Goal: Task Accomplishment & Management: Use online tool/utility

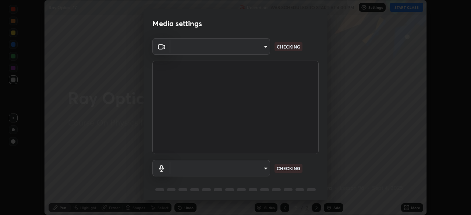
scroll to position [215, 471]
type input "5b0ce39d11be3a435715daab6ad7fa25508616855f5d18a60cdf0faa8df0ce2b"
click at [263, 170] on body "Erase all Ray Optics -17 Recording WAS SCHEDULED TO START AT 4:00 PM Settings S…" at bounding box center [235, 107] width 471 height 215
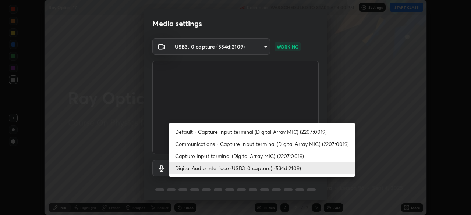
click at [238, 158] on li "Capture Input terminal (Digital Array MIC) (2207:0019)" at bounding box center [262, 156] width 186 height 12
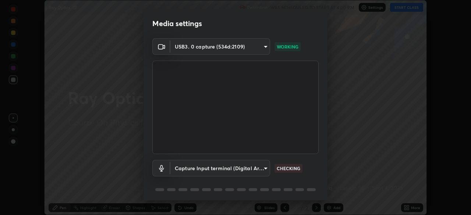
click at [239, 172] on body "Erase all Ray Optics -17 Recording WAS SCHEDULED TO START AT 4:00 PM Settings S…" at bounding box center [235, 107] width 471 height 215
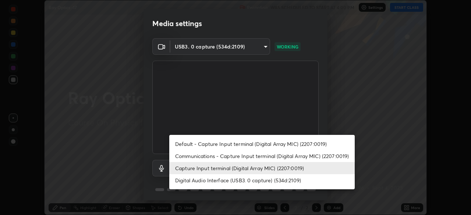
click at [240, 183] on li "Digital Audio Interface (USB3. 0 capture) (534d:2109)" at bounding box center [262, 181] width 186 height 12
type input "a1042adff76ea4b5505a52ff3a0232de4086f7e529f4609d60403d5288817579"
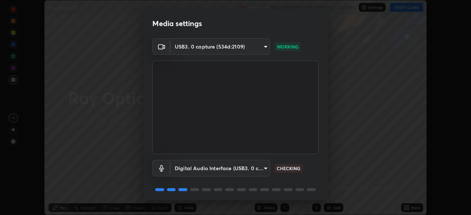
scroll to position [26, 0]
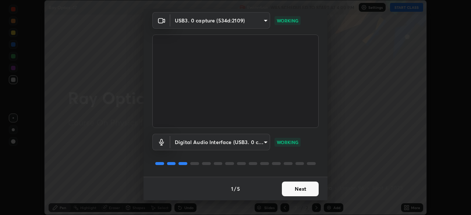
click at [298, 192] on button "Next" at bounding box center [300, 189] width 37 height 15
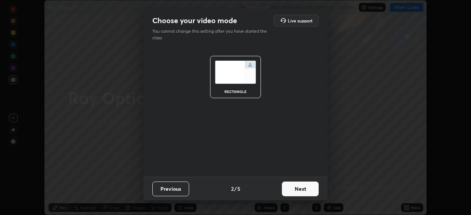
click at [299, 189] on button "Next" at bounding box center [300, 189] width 37 height 15
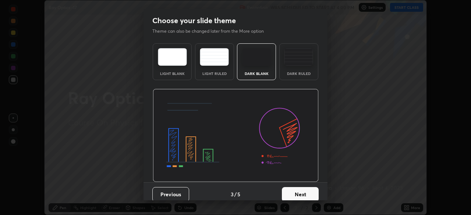
click at [300, 192] on button "Next" at bounding box center [300, 194] width 37 height 15
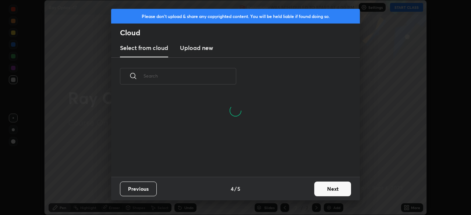
click at [321, 187] on button "Next" at bounding box center [332, 189] width 37 height 15
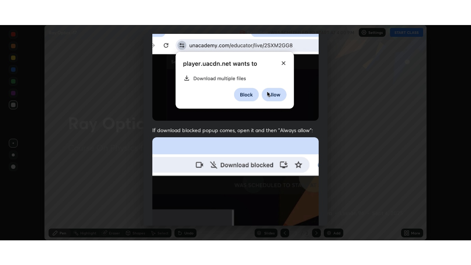
scroll to position [176, 0]
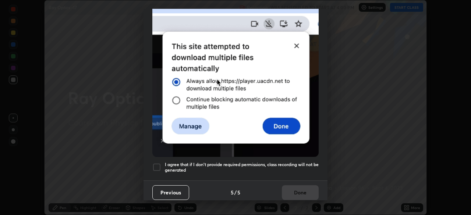
click at [283, 169] on h5 "I agree that if I don't provide required permissions, class recording will not …" at bounding box center [242, 167] width 154 height 11
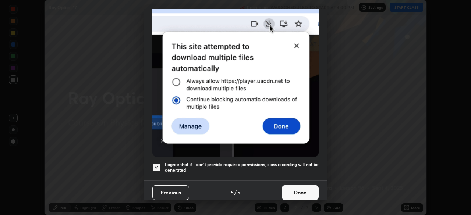
click at [292, 186] on button "Done" at bounding box center [300, 193] width 37 height 15
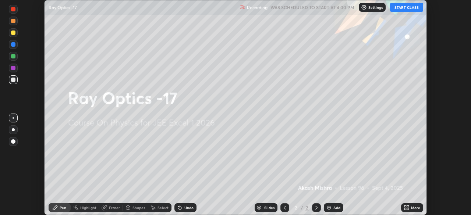
click at [401, 10] on button "START CLASS" at bounding box center [406, 7] width 33 height 9
click at [406, 209] on icon at bounding box center [406, 209] width 2 height 2
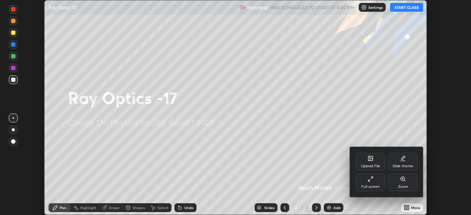
click at [364, 180] on div "Full screen" at bounding box center [370, 183] width 29 height 18
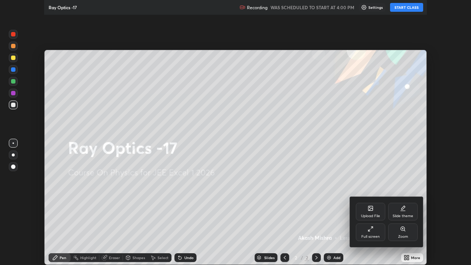
scroll to position [265, 471]
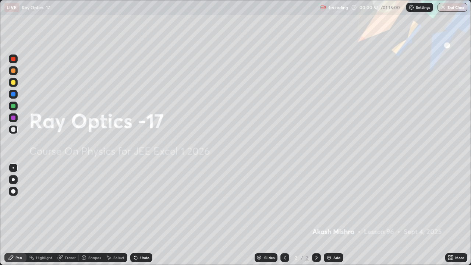
click at [328, 215] on div "Add" at bounding box center [334, 257] width 20 height 9
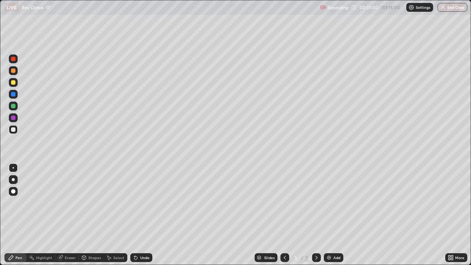
click at [16, 129] on div at bounding box center [13, 129] width 9 height 9
click at [144, 215] on div "Undo" at bounding box center [144, 258] width 9 height 4
click at [146, 215] on div "Undo" at bounding box center [144, 258] width 9 height 4
click at [94, 215] on div "Shapes" at bounding box center [94, 258] width 13 height 4
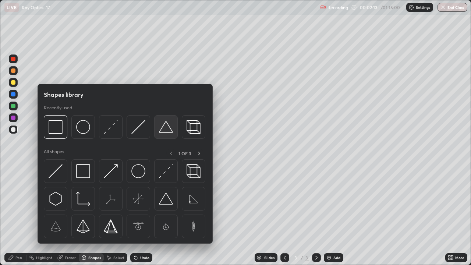
click at [166, 128] on img at bounding box center [166, 127] width 14 height 14
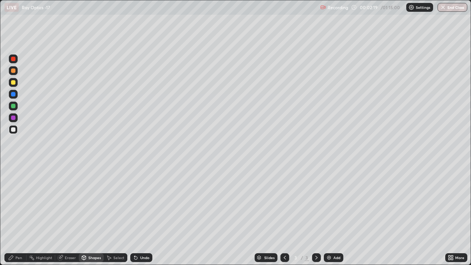
click at [14, 82] on div at bounding box center [13, 82] width 4 height 4
click at [144, 215] on div "Undo" at bounding box center [141, 257] width 22 height 9
click at [18, 215] on div "Pen" at bounding box center [18, 258] width 7 height 4
click at [135, 215] on icon at bounding box center [135, 258] width 3 height 3
click at [140, 215] on div "Undo" at bounding box center [144, 258] width 9 height 4
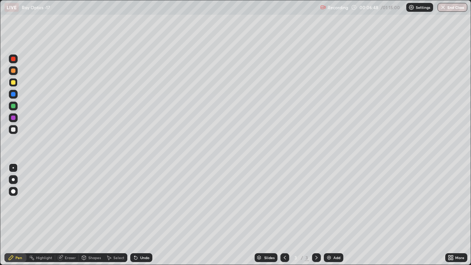
click at [138, 215] on div "Undo" at bounding box center [141, 257] width 22 height 9
click at [137, 215] on icon at bounding box center [136, 258] width 6 height 6
click at [136, 215] on icon at bounding box center [135, 258] width 3 height 3
click at [138, 215] on div "Undo" at bounding box center [141, 257] width 22 height 9
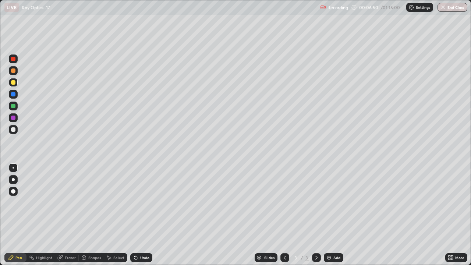
click at [134, 215] on icon at bounding box center [134, 256] width 1 height 1
click at [136, 215] on icon at bounding box center [136, 258] width 6 height 6
click at [66, 215] on div "Eraser" at bounding box center [70, 258] width 11 height 4
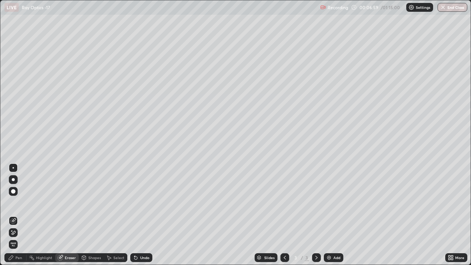
click at [15, 215] on div "Pen" at bounding box center [15, 257] width 22 height 9
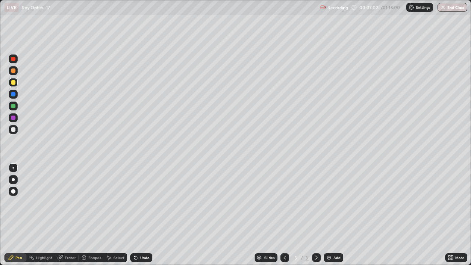
click at [70, 215] on div "Eraser" at bounding box center [70, 258] width 11 height 4
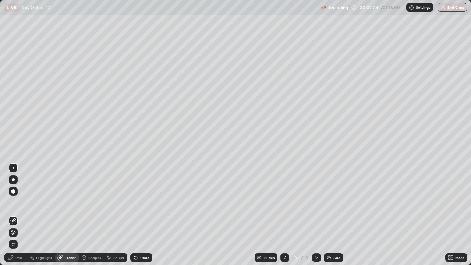
click at [14, 215] on icon at bounding box center [11, 258] width 6 height 6
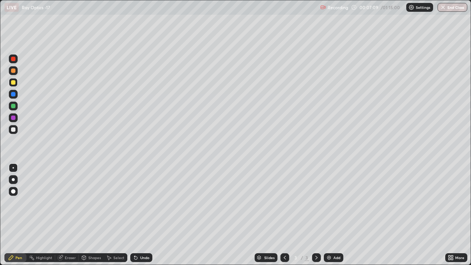
click at [14, 130] on div at bounding box center [13, 129] width 4 height 4
click at [17, 85] on div at bounding box center [13, 82] width 9 height 9
click at [143, 215] on div "Undo" at bounding box center [144, 258] width 9 height 4
click at [68, 215] on div "Eraser" at bounding box center [70, 258] width 11 height 4
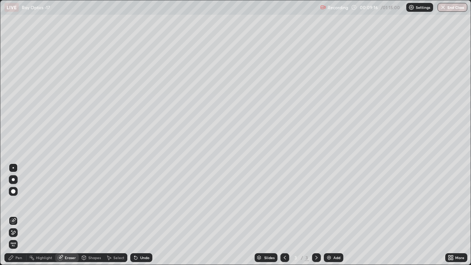
click at [21, 215] on div "Pen" at bounding box center [18, 258] width 7 height 4
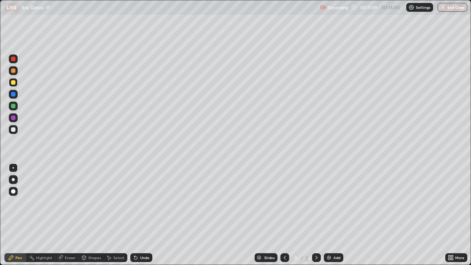
click at [333, 215] on div "Add" at bounding box center [334, 257] width 20 height 9
click at [15, 130] on div at bounding box center [13, 129] width 9 height 9
click at [89, 215] on div "Shapes" at bounding box center [91, 257] width 25 height 9
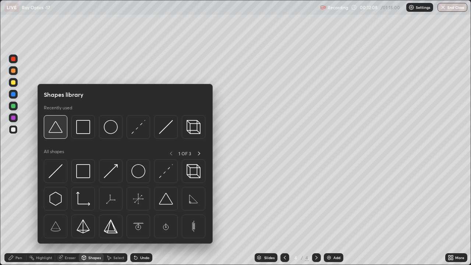
click at [60, 128] on img at bounding box center [56, 127] width 14 height 14
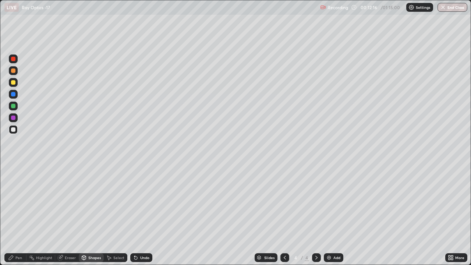
click at [21, 215] on div "Pen" at bounding box center [18, 258] width 7 height 4
click at [15, 83] on div at bounding box center [13, 82] width 4 height 4
click at [141, 215] on div "Undo" at bounding box center [144, 258] width 9 height 4
click at [66, 215] on div "Eraser" at bounding box center [70, 258] width 11 height 4
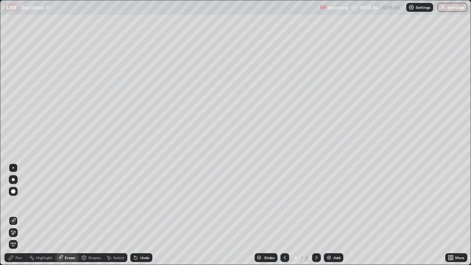
click at [18, 215] on div "Pen" at bounding box center [18, 258] width 7 height 4
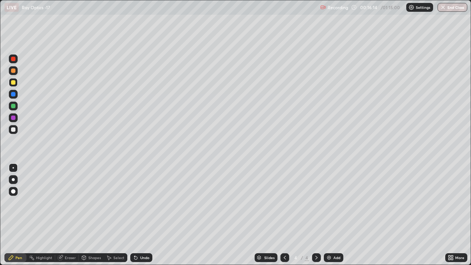
click at [71, 215] on div "Eraser" at bounding box center [70, 258] width 11 height 4
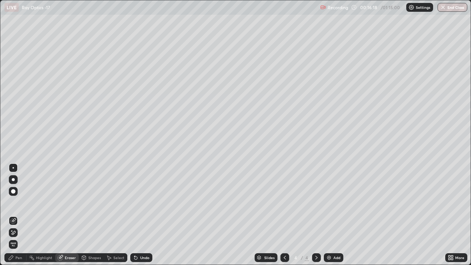
click at [71, 215] on div "Eraser" at bounding box center [70, 258] width 11 height 4
click at [22, 215] on div "Pen" at bounding box center [18, 258] width 7 height 4
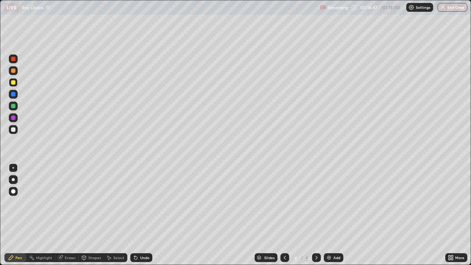
click at [140, 215] on div "Undo" at bounding box center [144, 258] width 9 height 4
click at [143, 215] on div "Undo" at bounding box center [144, 258] width 9 height 4
click at [142, 215] on div "Undo" at bounding box center [144, 258] width 9 height 4
click at [15, 108] on div at bounding box center [13, 106] width 9 height 9
click at [141, 215] on div "Undo" at bounding box center [144, 258] width 9 height 4
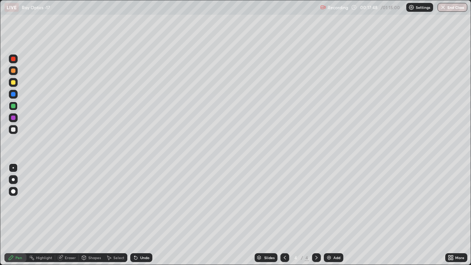
click at [140, 215] on div "Undo" at bounding box center [144, 258] width 9 height 4
click at [334, 215] on div "Add" at bounding box center [337, 258] width 7 height 4
click at [14, 130] on div at bounding box center [13, 129] width 4 height 4
click at [140, 215] on div "Undo" at bounding box center [144, 258] width 9 height 4
click at [13, 83] on div at bounding box center [13, 82] width 4 height 4
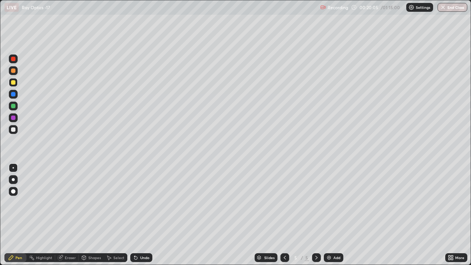
click at [135, 215] on icon at bounding box center [135, 258] width 3 height 3
click at [138, 215] on div "Undo" at bounding box center [141, 257] width 22 height 9
click at [16, 73] on div at bounding box center [13, 70] width 9 height 9
click at [14, 108] on div at bounding box center [13, 106] width 4 height 4
click at [14, 131] on div at bounding box center [13, 129] width 4 height 4
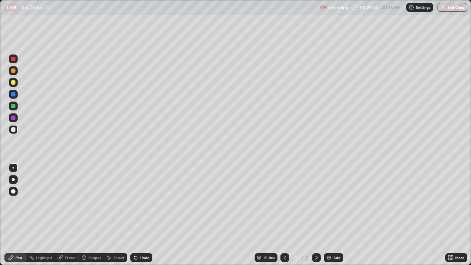
click at [14, 106] on div at bounding box center [13, 106] width 4 height 4
click at [17, 72] on div at bounding box center [13, 70] width 9 height 9
click at [140, 215] on div "Undo" at bounding box center [144, 258] width 9 height 4
click at [139, 215] on div "Undo" at bounding box center [141, 257] width 22 height 9
click at [141, 215] on div "Undo" at bounding box center [141, 257] width 22 height 9
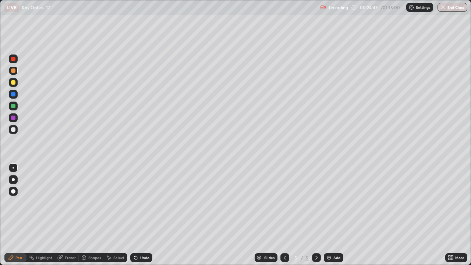
click at [137, 215] on icon at bounding box center [136, 258] width 6 height 6
click at [135, 215] on icon at bounding box center [135, 258] width 3 height 3
click at [138, 215] on div "Undo" at bounding box center [141, 257] width 22 height 9
click at [139, 215] on div "Undo" at bounding box center [141, 257] width 22 height 9
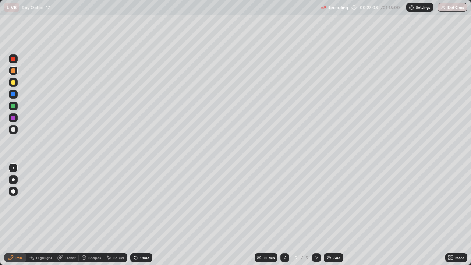
click at [329, 215] on img at bounding box center [329, 258] width 6 height 6
click at [17, 129] on div at bounding box center [13, 129] width 9 height 9
click at [143, 215] on div "Undo" at bounding box center [144, 258] width 9 height 4
click at [15, 82] on div at bounding box center [13, 82] width 4 height 4
click at [141, 215] on div "Undo" at bounding box center [144, 258] width 9 height 4
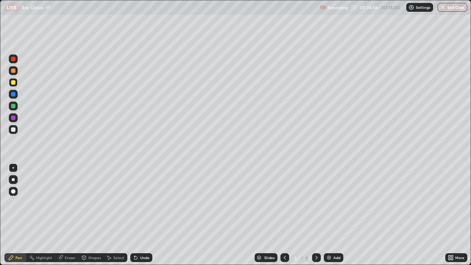
click at [140, 215] on div "Undo" at bounding box center [144, 258] width 9 height 4
click at [139, 215] on div "Undo" at bounding box center [141, 257] width 22 height 9
click at [141, 215] on div "Undo" at bounding box center [144, 258] width 9 height 4
click at [334, 215] on div "Add" at bounding box center [337, 258] width 7 height 4
click at [17, 130] on div at bounding box center [13, 129] width 9 height 9
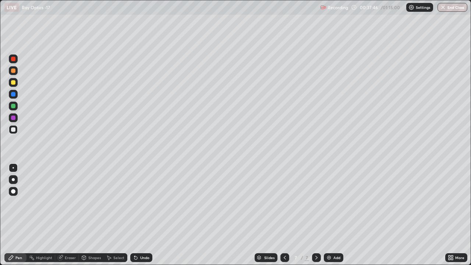
click at [145, 215] on div "Undo" at bounding box center [144, 258] width 9 height 4
click at [17, 85] on div at bounding box center [13, 82] width 9 height 9
click at [15, 105] on div at bounding box center [13, 106] width 4 height 4
click at [15, 72] on div at bounding box center [13, 70] width 4 height 4
click at [14, 106] on div at bounding box center [13, 106] width 4 height 4
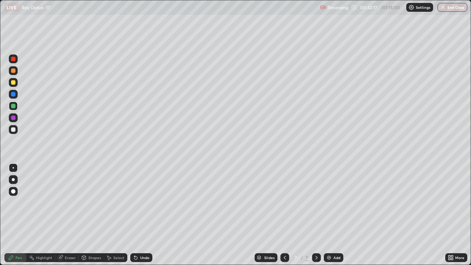
click at [145, 215] on div "Undo" at bounding box center [144, 258] width 9 height 4
click at [147, 215] on div "Undo" at bounding box center [141, 257] width 22 height 9
click at [146, 215] on div "Undo" at bounding box center [141, 257] width 22 height 9
click at [147, 215] on div "Undo" at bounding box center [141, 257] width 22 height 9
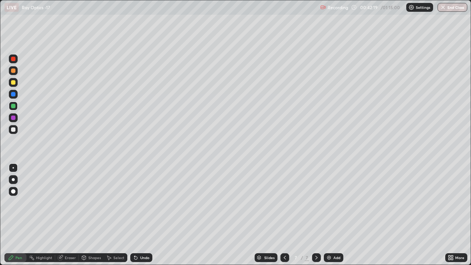
click at [148, 215] on div "Undo" at bounding box center [141, 257] width 22 height 9
click at [331, 215] on img at bounding box center [329, 258] width 6 height 6
click at [16, 129] on div at bounding box center [13, 129] width 9 height 9
click at [14, 82] on div at bounding box center [13, 82] width 4 height 4
click at [141, 215] on div "Undo" at bounding box center [144, 258] width 9 height 4
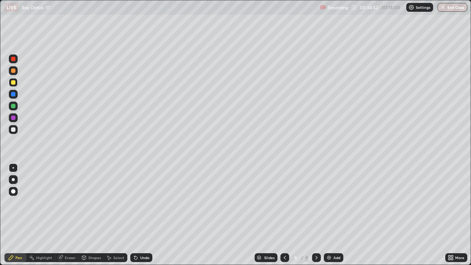
click at [142, 215] on div "Undo" at bounding box center [144, 258] width 9 height 4
click at [140, 215] on div "Undo" at bounding box center [141, 257] width 22 height 9
click at [139, 215] on div "Undo" at bounding box center [141, 257] width 22 height 9
click at [16, 132] on div at bounding box center [13, 129] width 9 height 9
click at [15, 107] on div at bounding box center [13, 106] width 4 height 4
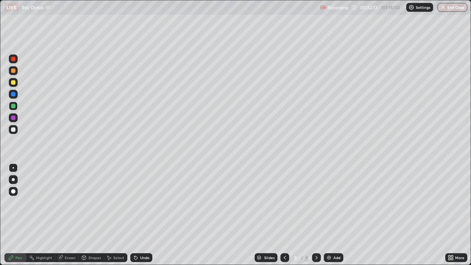
click at [141, 215] on div "Undo" at bounding box center [144, 258] width 9 height 4
click at [144, 215] on div "Undo" at bounding box center [144, 258] width 9 height 4
click at [329, 215] on img at bounding box center [329, 258] width 6 height 6
click at [144, 215] on div "Undo" at bounding box center [141, 257] width 22 height 9
click at [17, 130] on div at bounding box center [13, 129] width 9 height 9
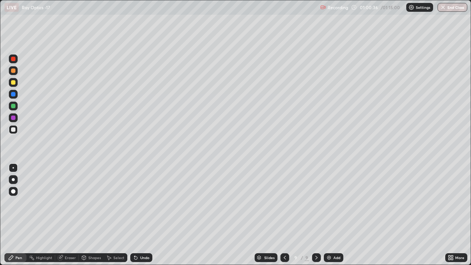
click at [15, 84] on div at bounding box center [13, 82] width 4 height 4
click at [142, 215] on div "Undo" at bounding box center [141, 257] width 22 height 9
click at [139, 215] on div "Undo" at bounding box center [141, 257] width 22 height 9
click at [136, 215] on icon at bounding box center [136, 258] width 6 height 6
click at [137, 215] on icon at bounding box center [136, 258] width 6 height 6
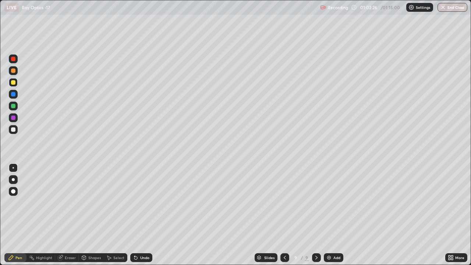
click at [137, 215] on icon at bounding box center [136, 258] width 6 height 6
click at [138, 215] on div "Undo" at bounding box center [141, 257] width 22 height 9
click at [137, 215] on icon at bounding box center [136, 258] width 6 height 6
click at [135, 215] on icon at bounding box center [135, 258] width 3 height 3
click at [137, 215] on icon at bounding box center [136, 258] width 6 height 6
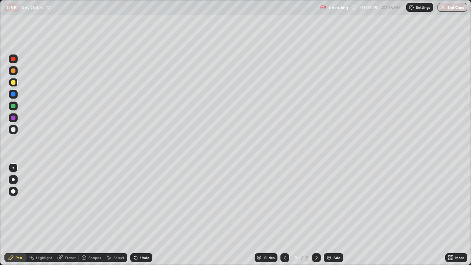
click at [135, 215] on icon at bounding box center [135, 258] width 3 height 3
click at [140, 215] on div "Undo" at bounding box center [141, 257] width 22 height 9
click at [16, 131] on div at bounding box center [13, 129] width 9 height 9
click at [14, 104] on div at bounding box center [13, 106] width 4 height 4
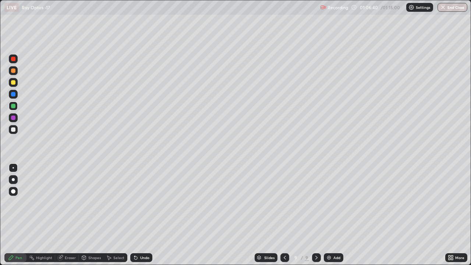
click at [14, 82] on div at bounding box center [13, 82] width 4 height 4
click at [142, 215] on div "Undo" at bounding box center [144, 258] width 9 height 4
click at [139, 215] on div "Undo" at bounding box center [141, 257] width 22 height 9
click at [140, 215] on div "Undo" at bounding box center [144, 258] width 9 height 4
click at [454, 9] on button "End Class" at bounding box center [453, 7] width 30 height 9
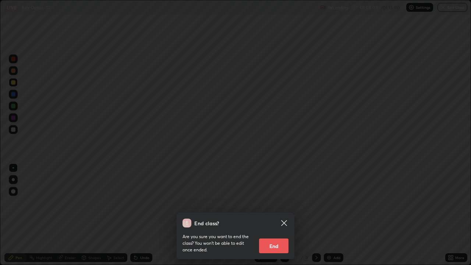
click at [268, 215] on button "End" at bounding box center [273, 246] width 29 height 15
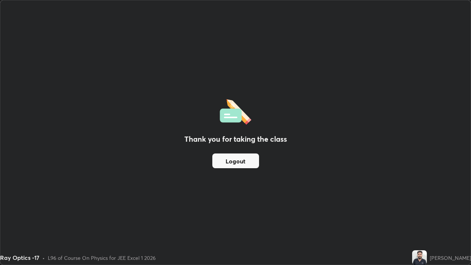
click at [230, 159] on button "Logout" at bounding box center [235, 161] width 47 height 15
